Goal: Task Accomplishment & Management: Manage account settings

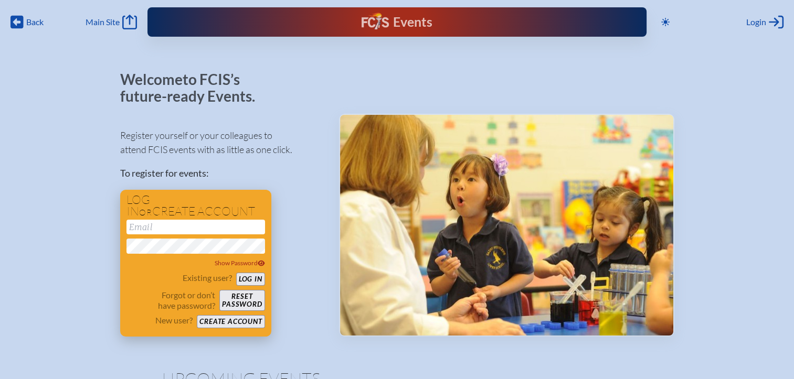
type input "[EMAIL_ADDRESS][DOMAIN_NAME]"
click at [249, 280] on button "Log in" at bounding box center [250, 279] width 29 height 13
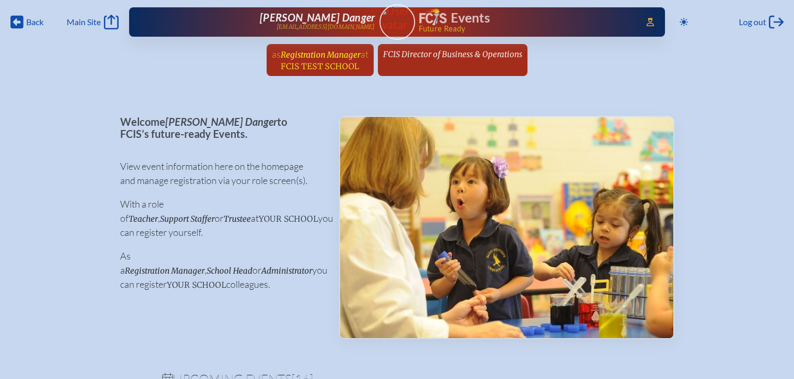
click at [359, 64] on span "FCIS Test School" at bounding box center [320, 66] width 78 height 10
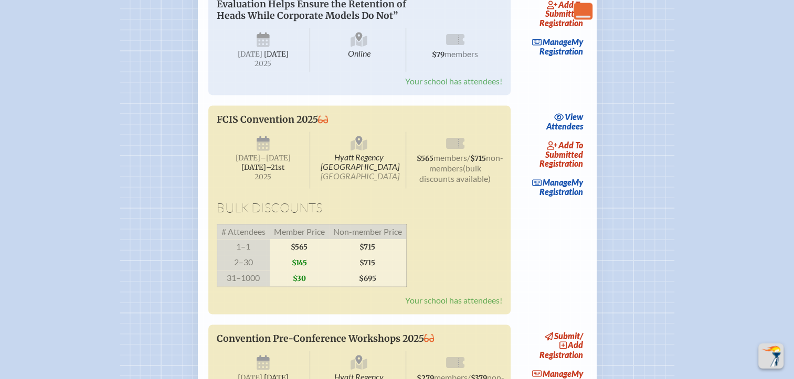
scroll to position [1732, 0]
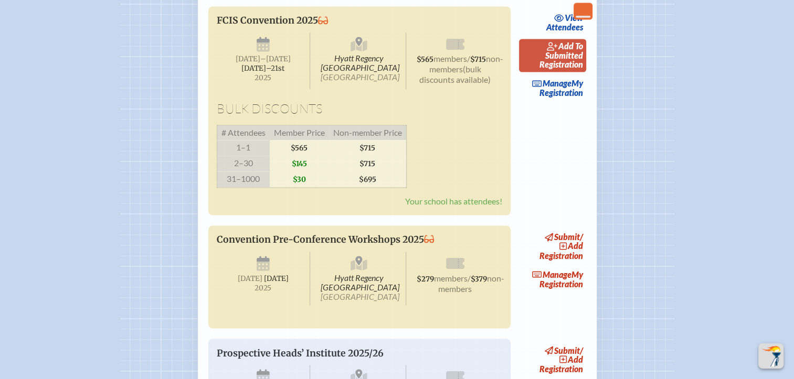
click at [558, 60] on span "add to submitted" at bounding box center [564, 50] width 38 height 19
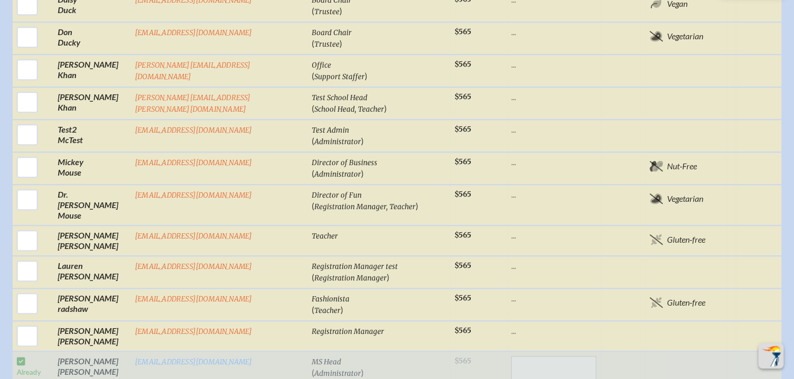
scroll to position [997, 0]
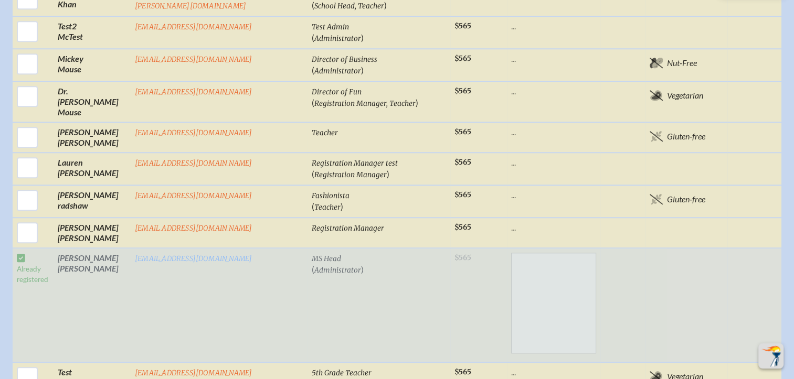
click at [0, 222] on html "Back Back Main Site Main Site Toggle to Dark Mode Log out Log out Access Users.…" at bounding box center [397, 4] width 794 height 2002
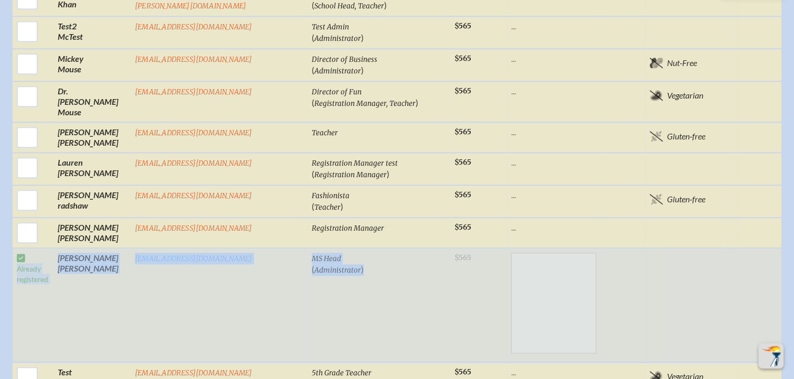
drag, startPoint x: 342, startPoint y: 201, endPoint x: 36, endPoint y: 190, distance: 306.7
click at [36, 248] on tr "Already registered Nicole Robison nrobisonpbg@gmail.com MS Head ( Administrator…" at bounding box center [397, 305] width 769 height 114
copy tr "Already registered Nicole Robison nrobisonpbg@gmail.com MS Head ( Administrator…"
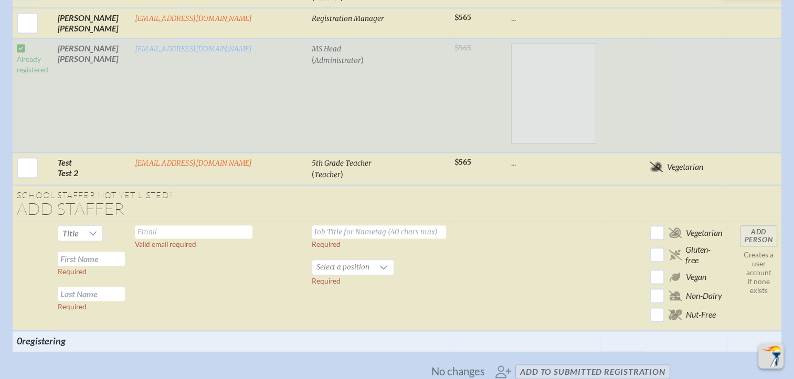
scroll to position [1102, 0]
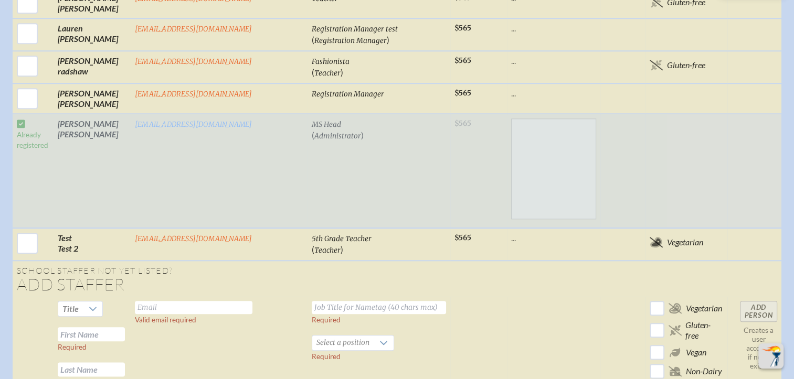
scroll to position [1050, 0]
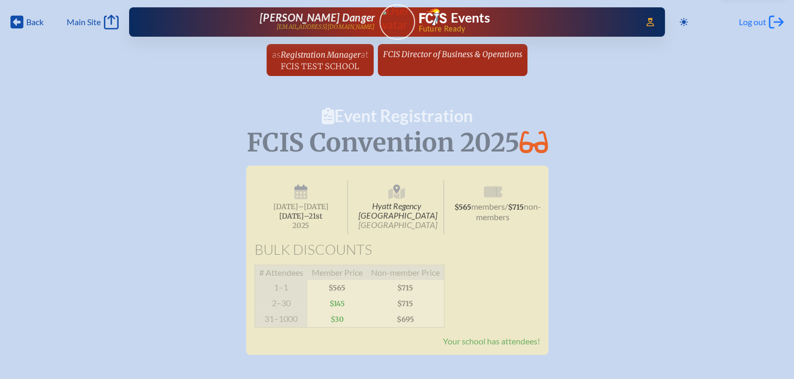
click at [753, 24] on span "Log out" at bounding box center [752, 22] width 27 height 10
